Goal: Find contact information: Find contact information

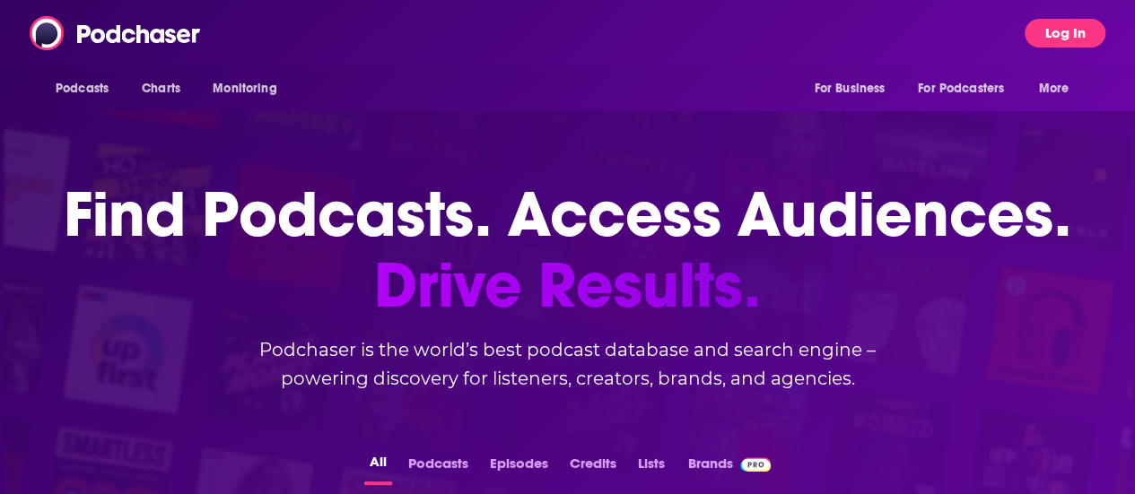
click at [1095, 28] on button "Log In" at bounding box center [1065, 33] width 81 height 29
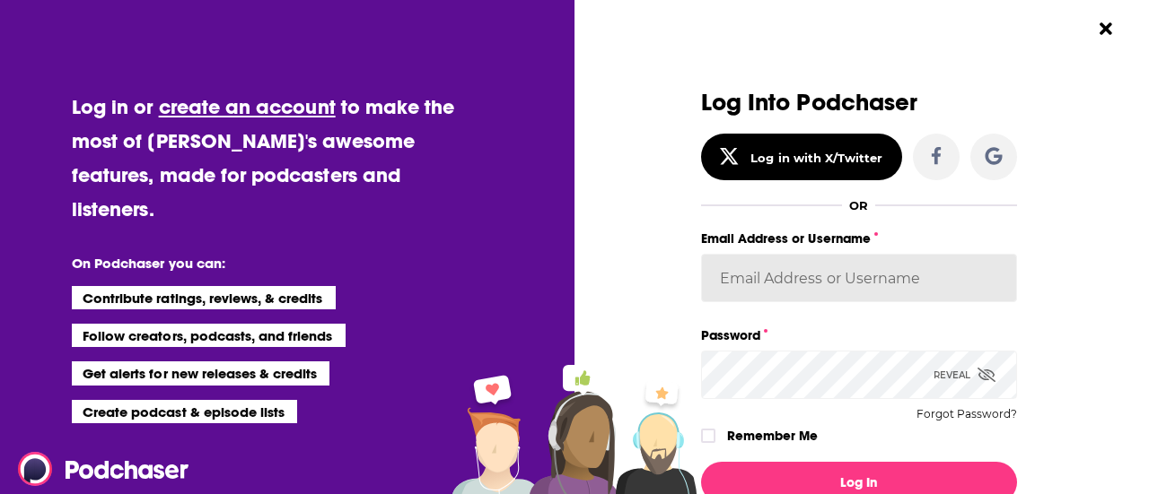
type input "[PERSON_NAME][EMAIL_ADDRESS][DOMAIN_NAME]"
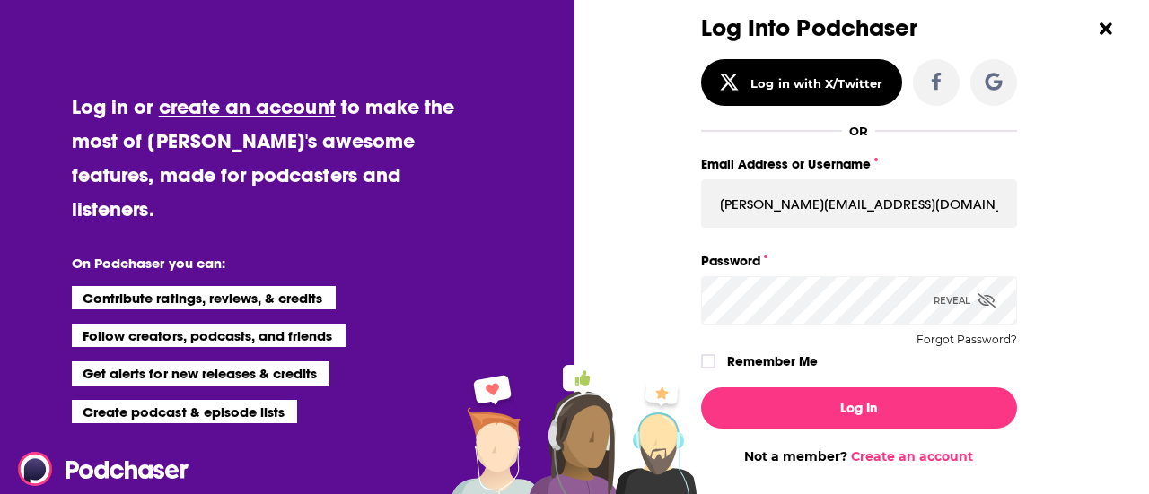
scroll to position [165, 0]
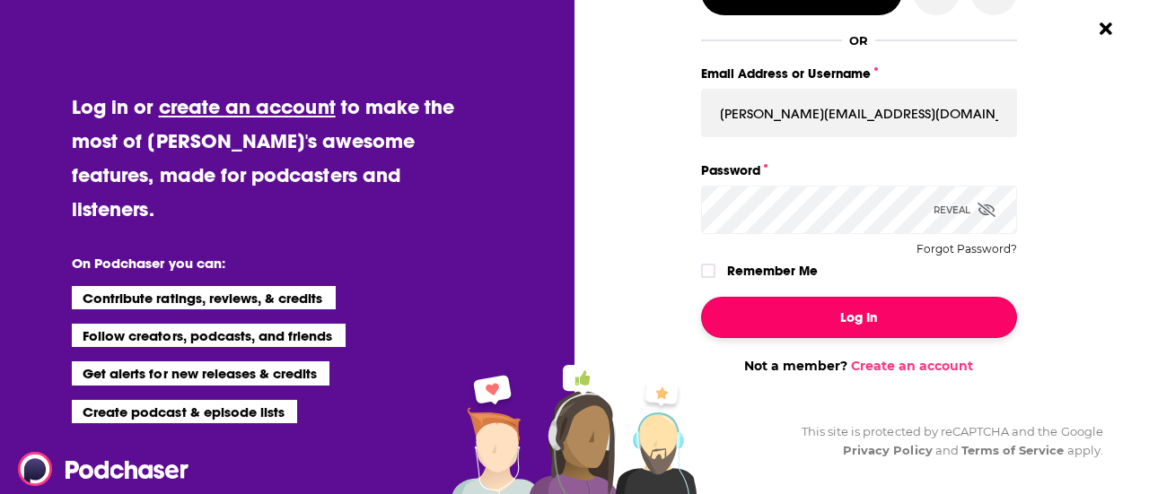
drag, startPoint x: 853, startPoint y: 319, endPoint x: 723, endPoint y: 312, distance: 129.4
click at [853, 319] on button "Log In" at bounding box center [859, 317] width 316 height 41
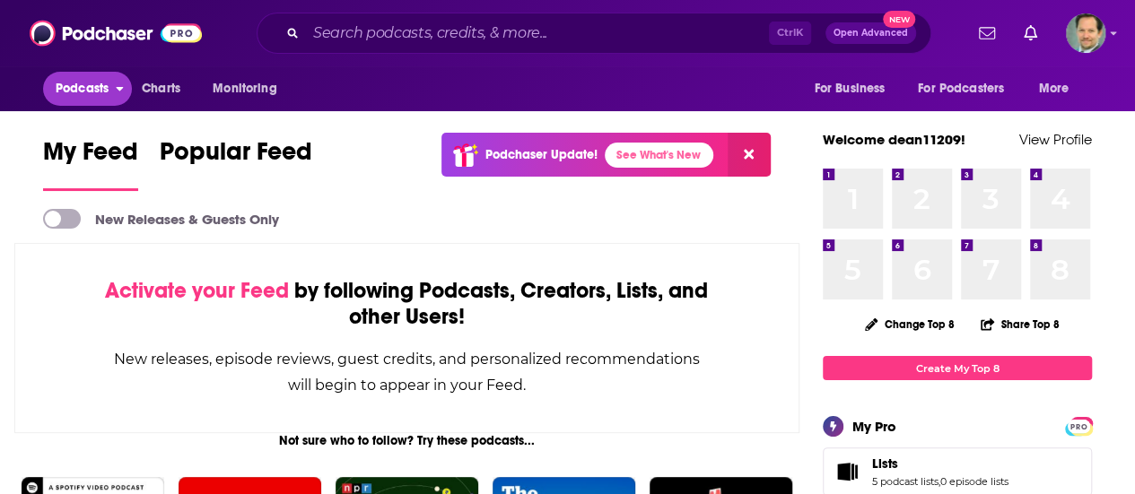
click at [96, 80] on span "Podcasts" at bounding box center [82, 88] width 53 height 25
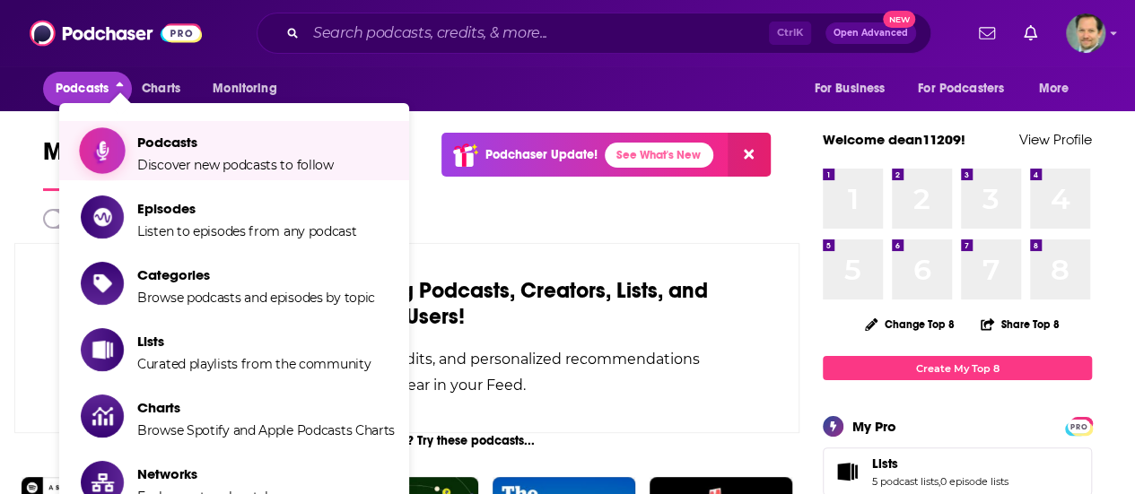
click at [163, 139] on span "Podcasts" at bounding box center [235, 142] width 197 height 17
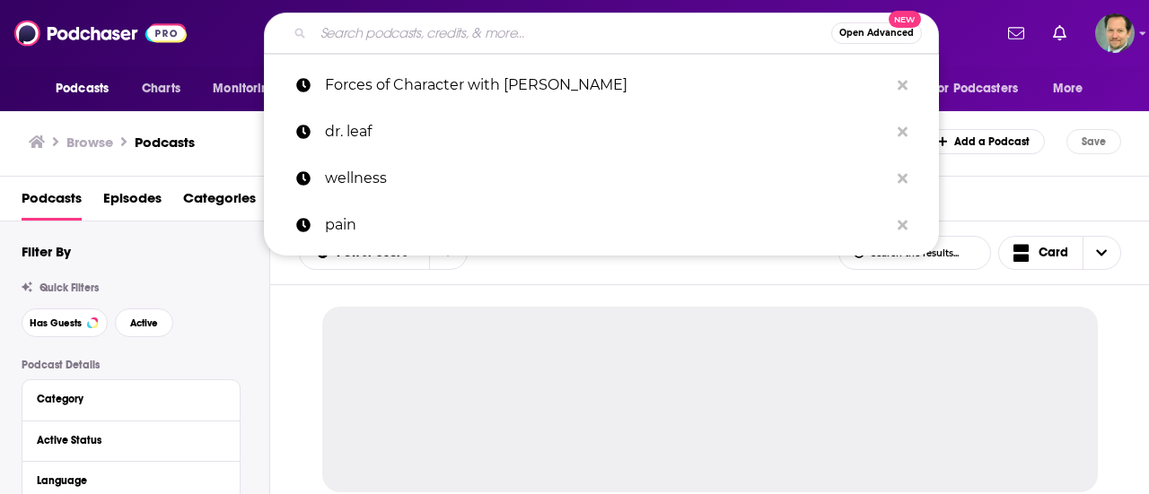
click at [352, 26] on input "Search podcasts, credits, & more..." at bounding box center [572, 33] width 518 height 29
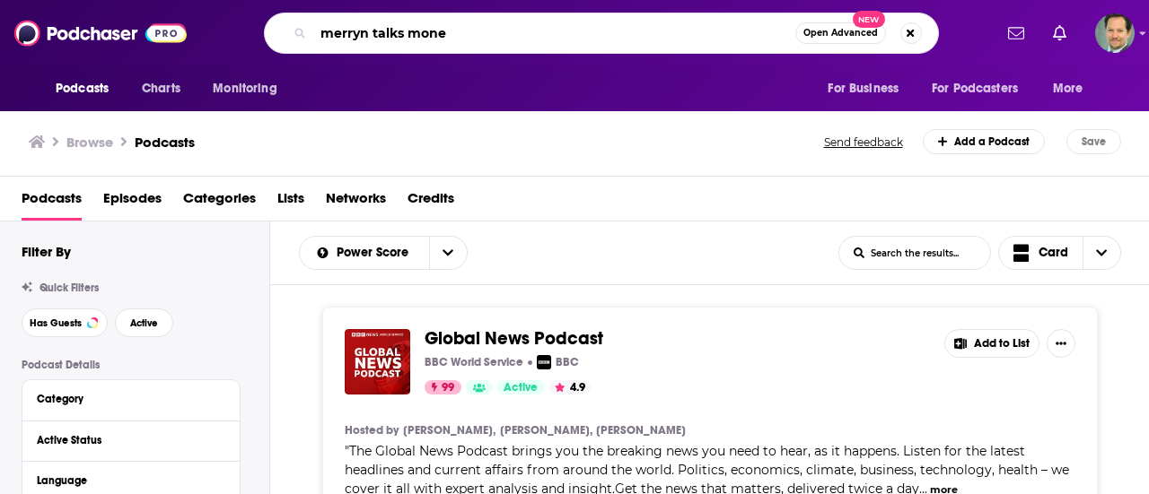
type input "merryn talks money"
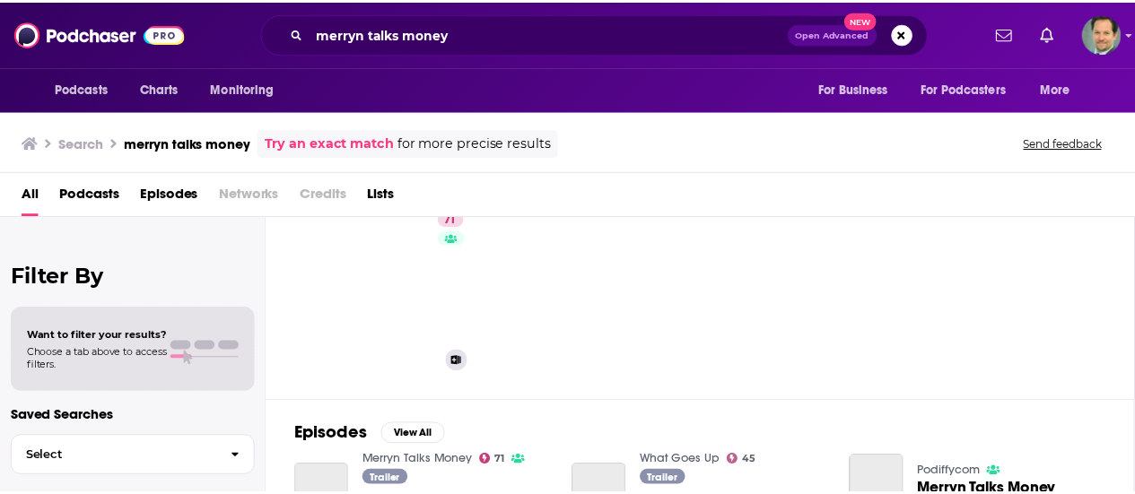
scroll to position [179, 0]
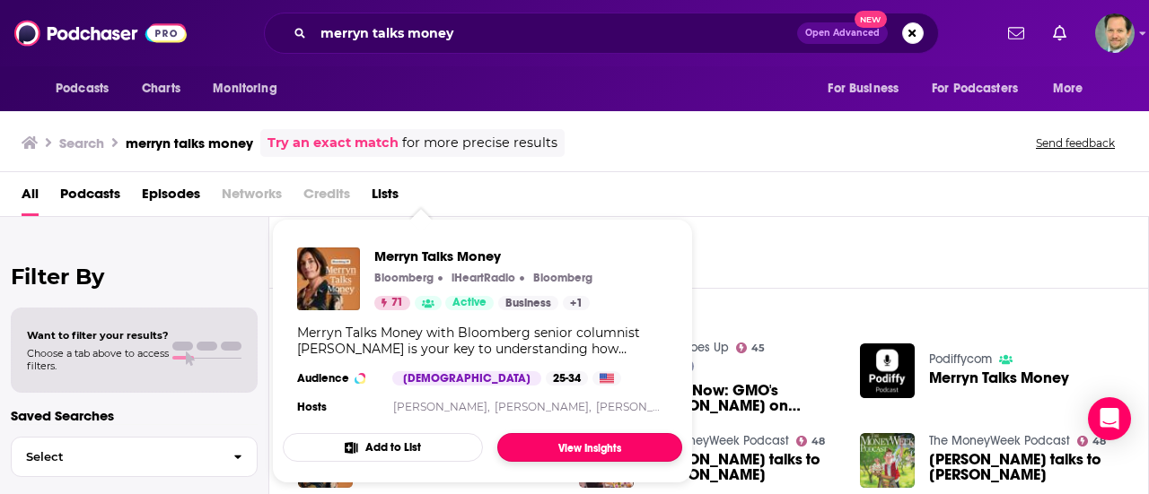
click at [562, 446] on link "View Insights" at bounding box center [589, 447] width 185 height 29
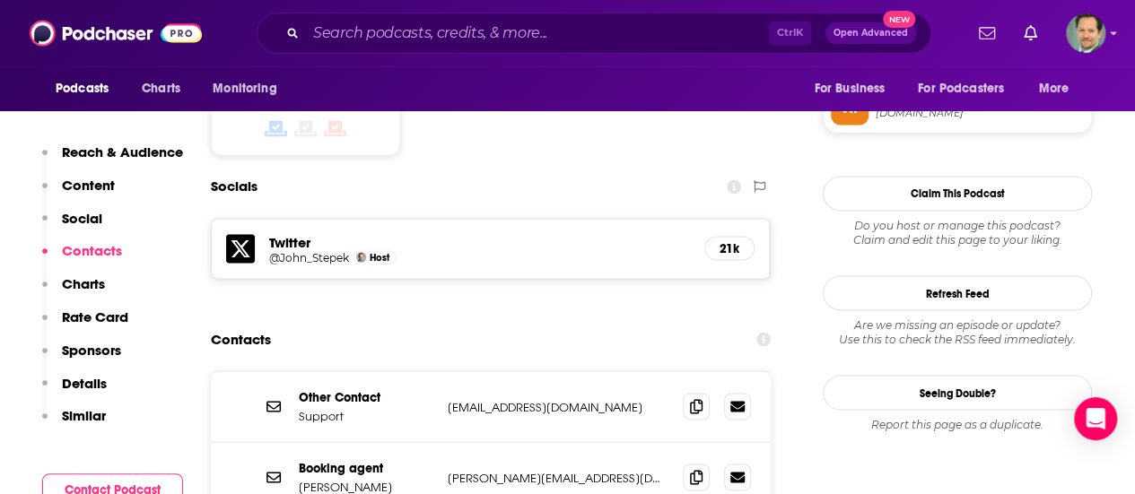
scroll to position [1526, 0]
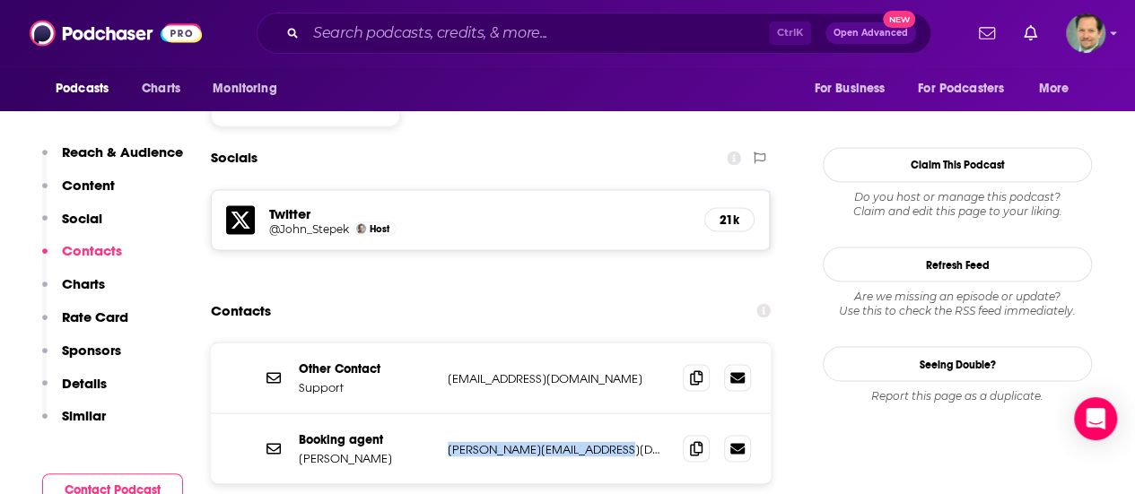
drag, startPoint x: 622, startPoint y: 342, endPoint x: 447, endPoint y: 333, distance: 175.2
click at [447, 414] on div "Booking agent [PERSON_NAME] [PERSON_NAME][EMAIL_ADDRESS][DOMAIN_NAME] [PERSON_N…" at bounding box center [491, 449] width 560 height 70
copy p "[PERSON_NAME][EMAIL_ADDRESS][DOMAIN_NAME]"
click at [316, 404] on div "Other Contact Support [EMAIL_ADDRESS][DOMAIN_NAME] [EMAIL_ADDRESS][DOMAIN_NAME]…" at bounding box center [491, 470] width 560 height 256
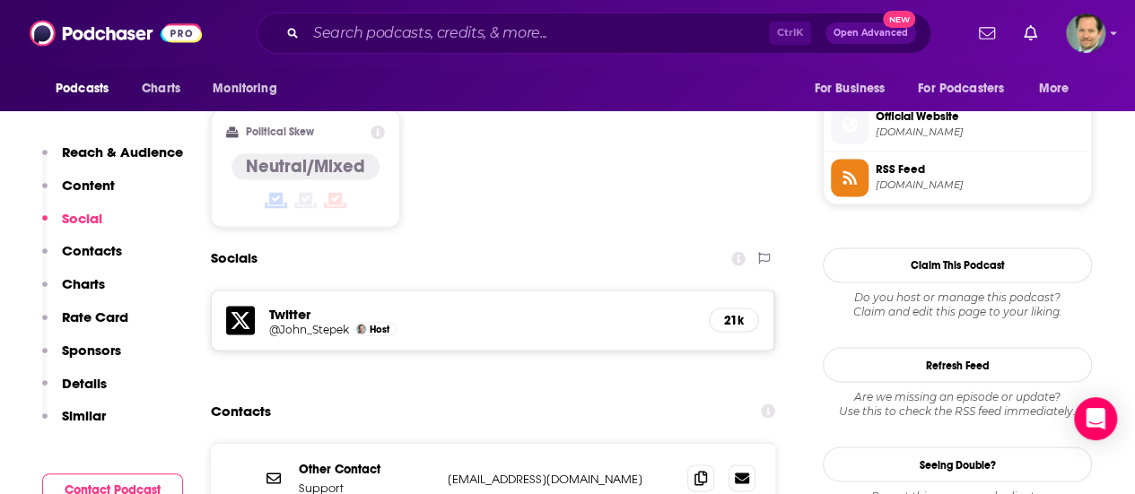
scroll to position [1436, 0]
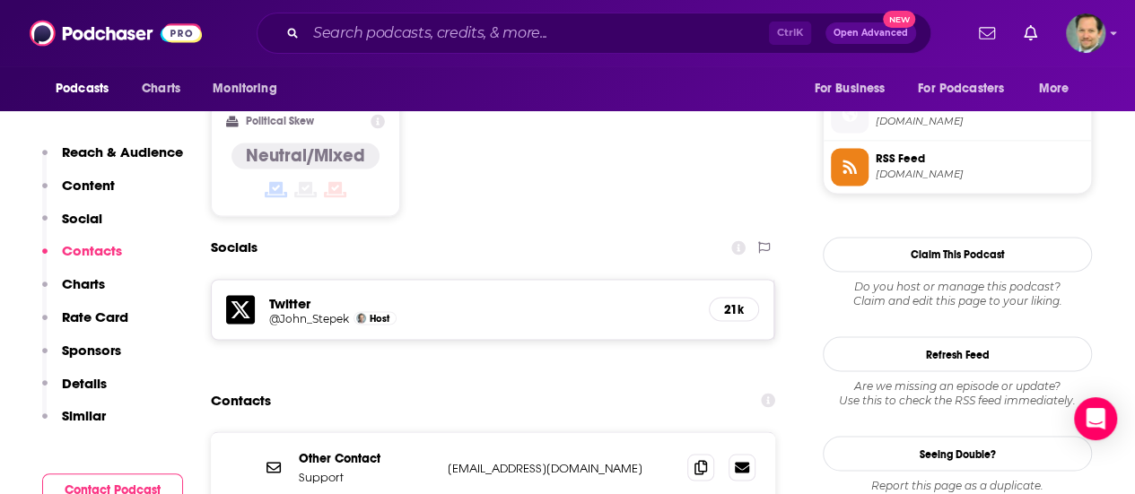
drag, startPoint x: 626, startPoint y: 431, endPoint x: 446, endPoint y: 439, distance: 180.6
copy p "[PERSON_NAME][EMAIL_ADDRESS][DOMAIN_NAME]"
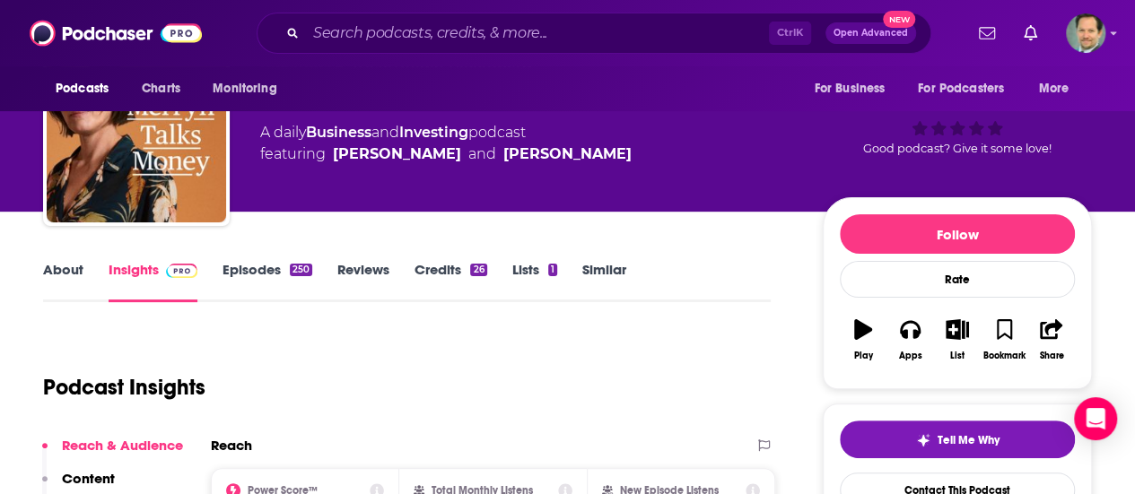
scroll to position [0, 0]
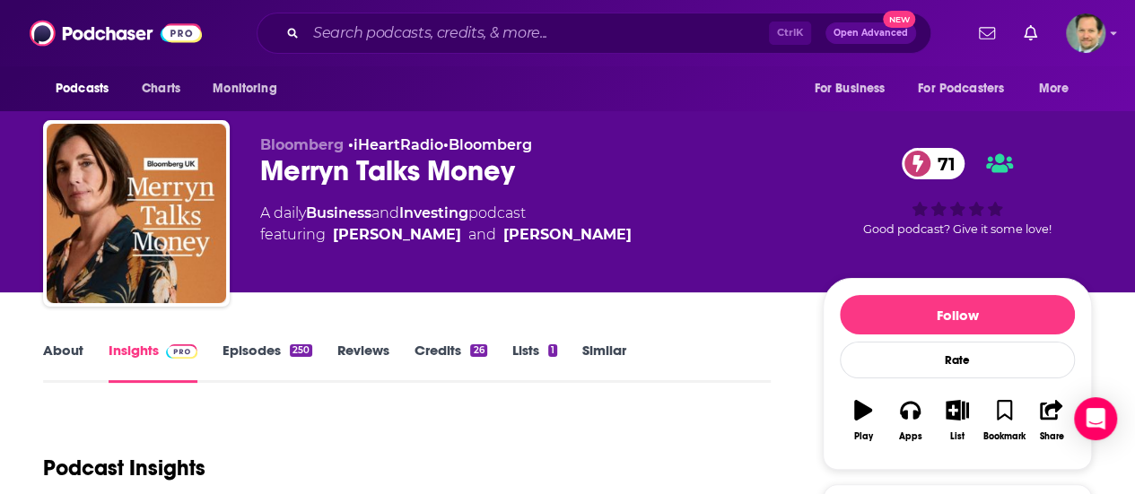
click at [68, 354] on link "About" at bounding box center [63, 362] width 40 height 41
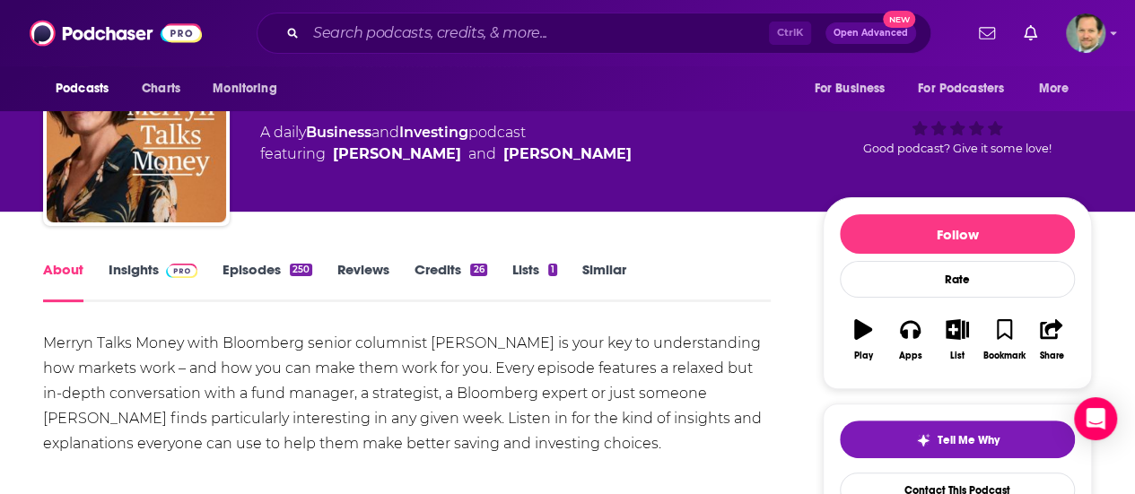
scroll to position [90, 0]
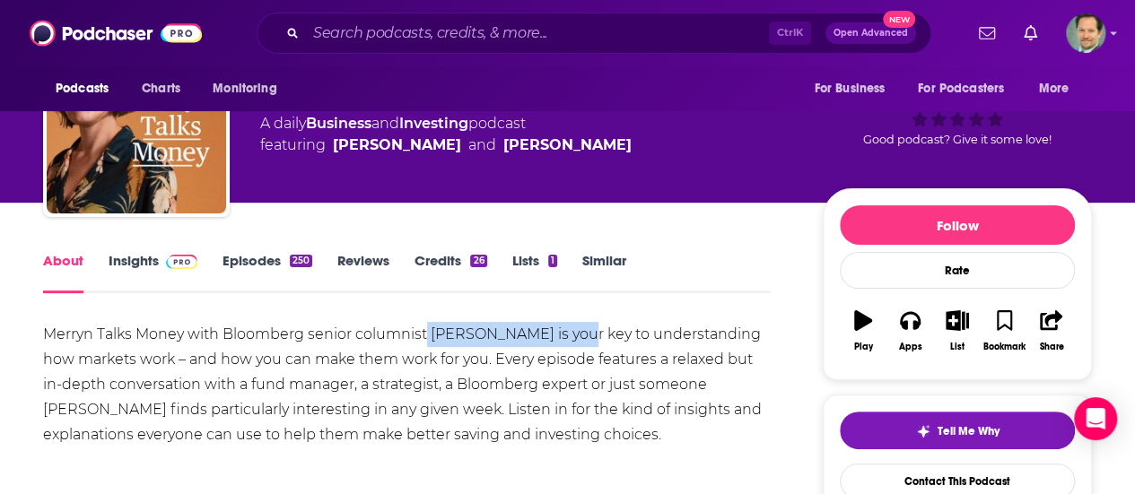
drag, startPoint x: 427, startPoint y: 337, endPoint x: 596, endPoint y: 343, distance: 168.8
click at [599, 340] on div "Merryn Talks Money with Bloomberg senior columnist [PERSON_NAME] is your key to…" at bounding box center [407, 385] width 728 height 126
copy div "[PERSON_NAME]"
click at [447, 382] on div "Merryn Talks Money with Bloomberg senior columnist [PERSON_NAME] is your key to…" at bounding box center [407, 385] width 728 height 126
